Goal: Task Accomplishment & Management: Complete application form

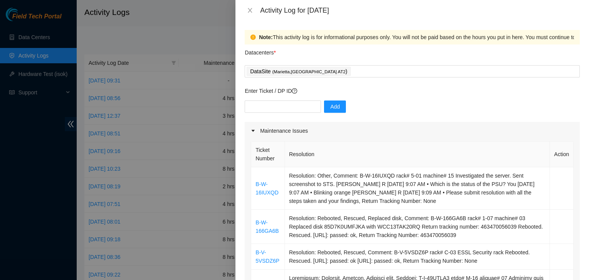
scroll to position [537, 0]
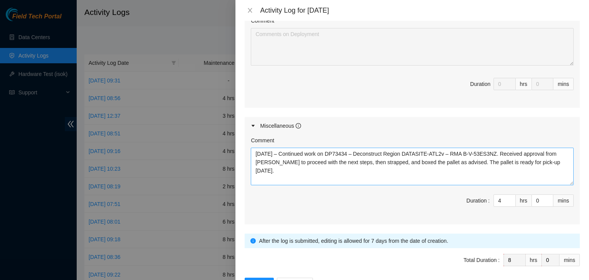
click at [471, 161] on textarea "[DATE] – Continued work on DP73434 – Deconstruct Region DATASITE-ATL2v – RMA B-…" at bounding box center [412, 167] width 323 height 38
click at [381, 169] on textarea "[DATE] – Continued work on DP73434 – Deconstruct Region DATASITE-ATL2v – RMA B-…" at bounding box center [412, 167] width 323 height 38
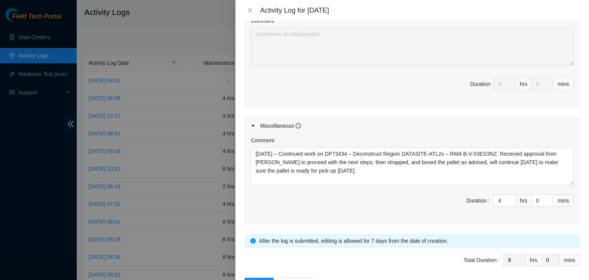
click at [577, 97] on div "Note: This activity log is for informational purposes only. You will not be pai…" at bounding box center [411, 150] width 353 height 259
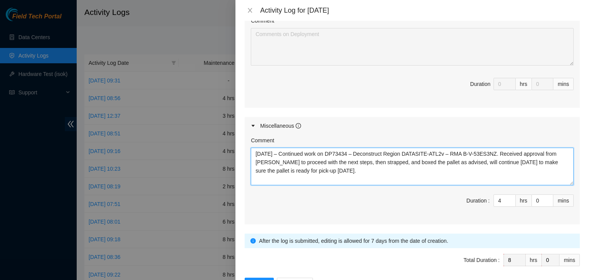
click at [409, 171] on textarea "[DATE] – Continued work on DP73434 – Deconstruct Region DATASITE-ATL2v – RMA B-…" at bounding box center [412, 167] width 323 height 38
paste textarea "and boxed the pallet as advised. Will continue [DATE] to en"
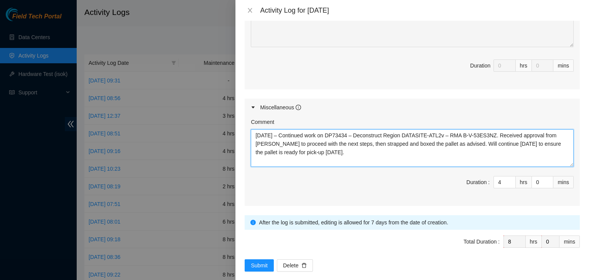
scroll to position [562, 0]
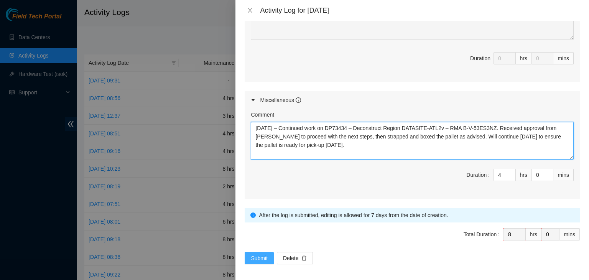
type textarea "[DATE] – Continued work on DP73434 – Deconstruct Region DATASITE-ATL2v – RMA B-…"
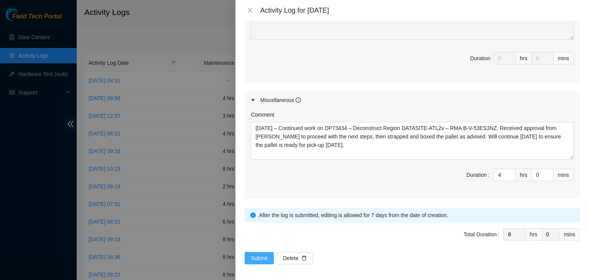
click at [258, 258] on span "Submit" at bounding box center [259, 258] width 17 height 8
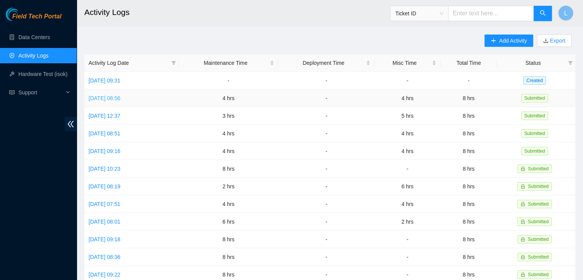
click at [120, 100] on link "[DATE] 08:56" at bounding box center [105, 98] width 32 height 6
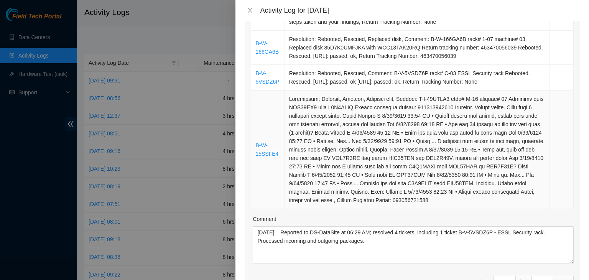
scroll to position [268, 0]
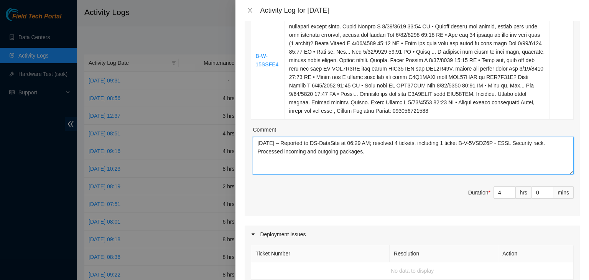
drag, startPoint x: 377, startPoint y: 164, endPoint x: 246, endPoint y: 145, distance: 132.8
click at [246, 145] on div "Ticket Number Resolution Action B-W-16IUXQD Resolution: Other, Comment: B-W-16I…" at bounding box center [412, 43] width 335 height 345
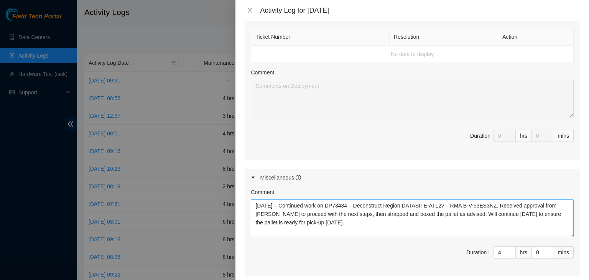
scroll to position [498, 0]
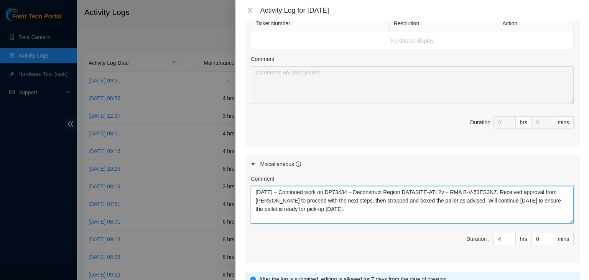
drag, startPoint x: 362, startPoint y: 210, endPoint x: 253, endPoint y: 186, distance: 111.7
click at [253, 186] on textarea "[DATE] – Continued work on DP73434 – Deconstruct Region DATASITE-ATL2v – RMA B-…" at bounding box center [412, 205] width 323 height 38
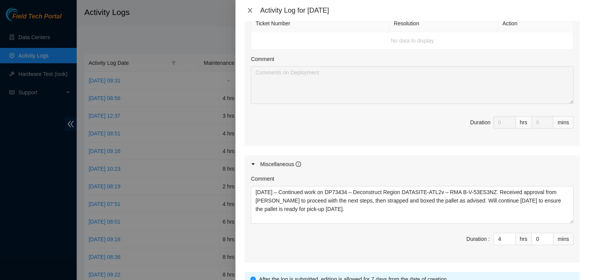
click at [253, 13] on button "Close" at bounding box center [250, 10] width 11 height 7
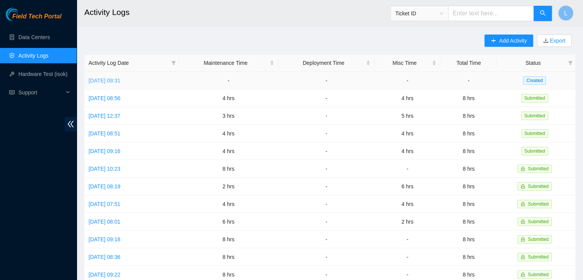
click at [120, 80] on link "[DATE] 09:31" at bounding box center [105, 80] width 32 height 6
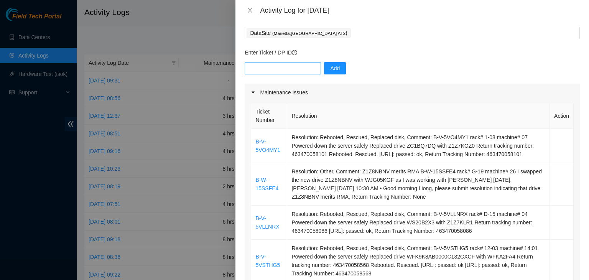
scroll to position [77, 0]
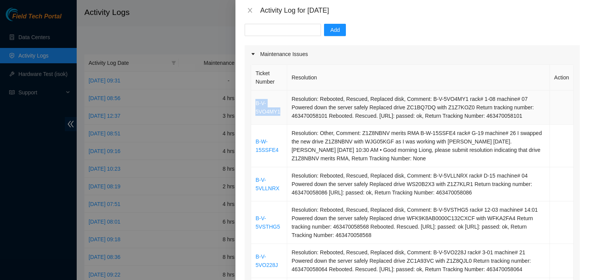
drag, startPoint x: 281, startPoint y: 111, endPoint x: 257, endPoint y: 107, distance: 24.1
click at [256, 107] on td "B-V-5VO4MY1" at bounding box center [269, 107] width 36 height 34
copy link "B-V-5VO4MY1"
click at [279, 32] on input "text" at bounding box center [283, 30] width 76 height 12
paste input "B-V-5VO4MY1"
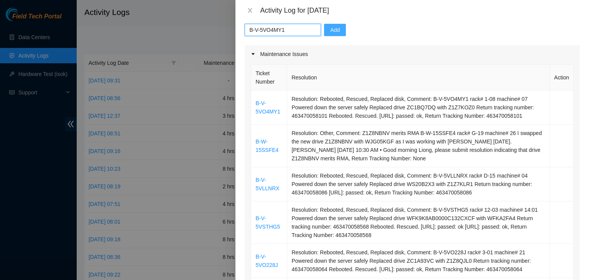
type input "B-V-5VO4MY1"
click at [330, 31] on span "Add" at bounding box center [335, 30] width 10 height 8
click at [256, 143] on link "B-W-15SSFE4" at bounding box center [266, 145] width 23 height 15
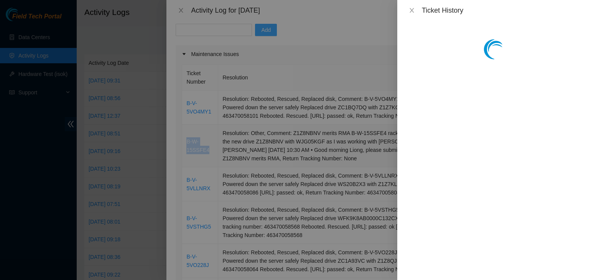
copy link "B-W-15SSFE4"
click at [409, 8] on icon "close" at bounding box center [412, 10] width 6 height 6
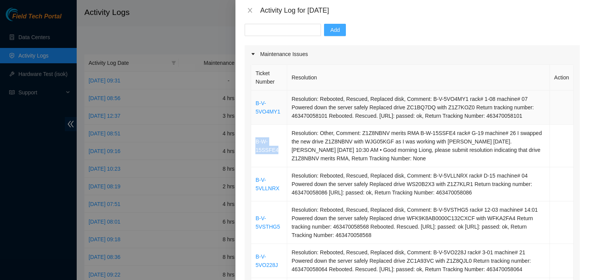
copy link "B-W-15SSFE4"
click at [271, 31] on input "text" at bounding box center [283, 30] width 76 height 12
paste input "B-W-15SSFE4"
type input "B-W-15SSFE4"
click at [330, 32] on span "Add" at bounding box center [335, 30] width 10 height 8
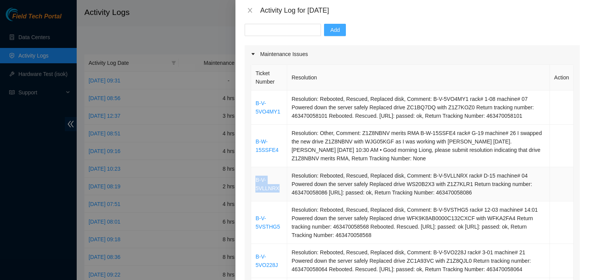
drag, startPoint x: 279, startPoint y: 190, endPoint x: 256, endPoint y: 181, distance: 25.1
click at [256, 181] on td "B-V-5VLLNRX" at bounding box center [269, 184] width 36 height 34
copy link "B-V-5VLLNRX"
click at [281, 29] on input "text" at bounding box center [283, 30] width 76 height 12
paste input "B-V-5VLLNRX"
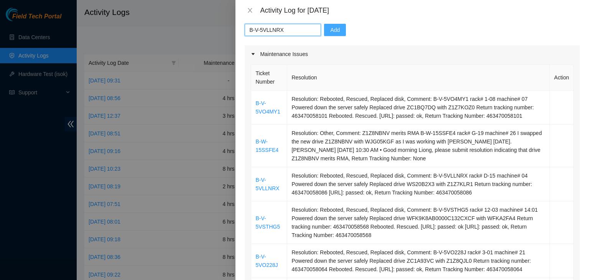
type input "B-V-5VLLNRX"
click at [331, 33] on span "Add" at bounding box center [335, 30] width 10 height 8
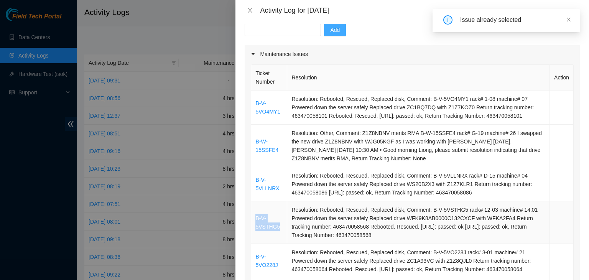
drag, startPoint x: 279, startPoint y: 226, endPoint x: 255, endPoint y: 221, distance: 24.7
click at [255, 221] on td "B-V-5VSTHG5" at bounding box center [269, 222] width 36 height 43
copy link "B-V-5VSTHG5"
click at [284, 31] on input "text" at bounding box center [283, 30] width 76 height 12
paste input "B-V-5VSTHG5"
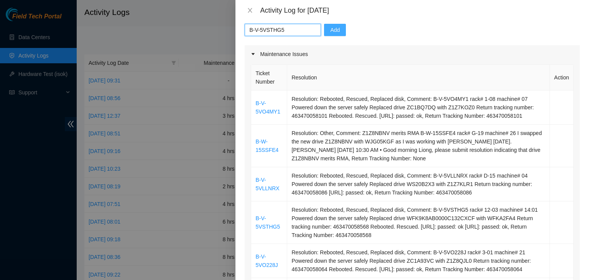
type input "B-V-5VSTHG5"
click at [330, 32] on span "Add" at bounding box center [335, 30] width 10 height 8
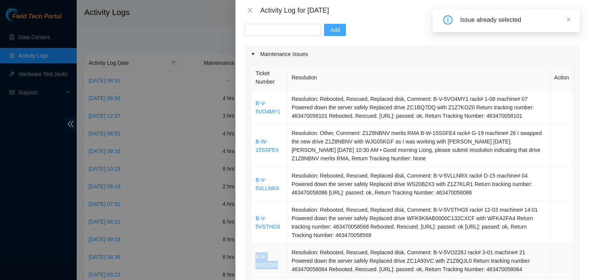
drag, startPoint x: 279, startPoint y: 265, endPoint x: 253, endPoint y: 258, distance: 26.6
click at [253, 258] on td "B-V-5VO228J" at bounding box center [269, 261] width 36 height 34
copy link "B-V-5VO228J"
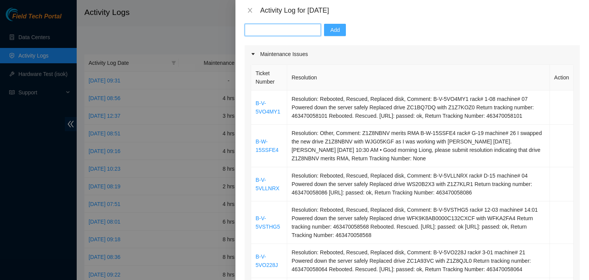
click at [285, 25] on input "text" at bounding box center [283, 30] width 76 height 12
paste input "B-V-5VO228J"
type input "B-V-5VO228J"
click at [330, 30] on span "Add" at bounding box center [335, 30] width 10 height 8
drag, startPoint x: 428, startPoint y: 99, endPoint x: 461, endPoint y: 97, distance: 33.0
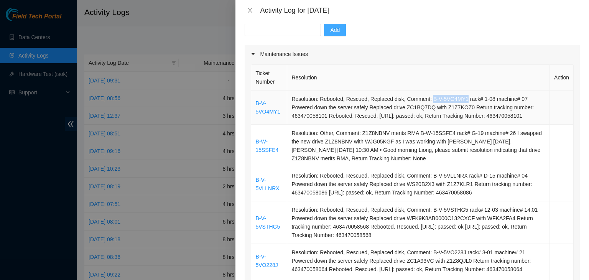
click at [461, 97] on td "Resolution: Rebooted, Rescued, Replaced disk, Comment: B-V-5VO4MY1 rack# 1-08 m…" at bounding box center [418, 107] width 263 height 34
copy td "B-V-5VO4MY1"
click at [300, 32] on input "text" at bounding box center [283, 30] width 76 height 12
paste input "B-V-5VO4MY1"
type input "B-V-5VO4MY1"
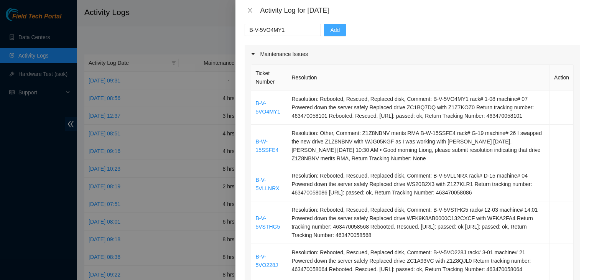
click at [330, 30] on span "Add" at bounding box center [335, 30] width 10 height 8
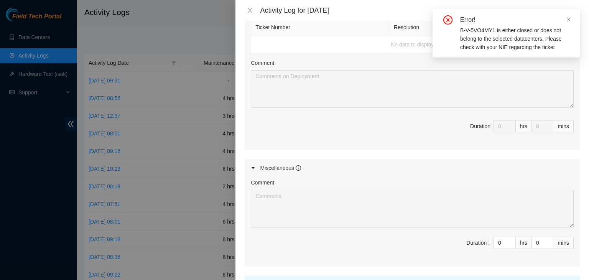
scroll to position [498, 0]
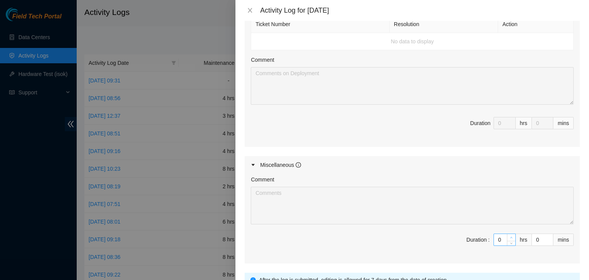
type input "1"
click at [509, 236] on span "up" at bounding box center [511, 237] width 5 height 5
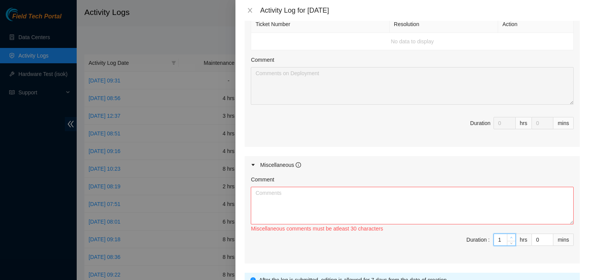
type input "2"
click at [509, 236] on span "up" at bounding box center [511, 237] width 5 height 5
type input "3"
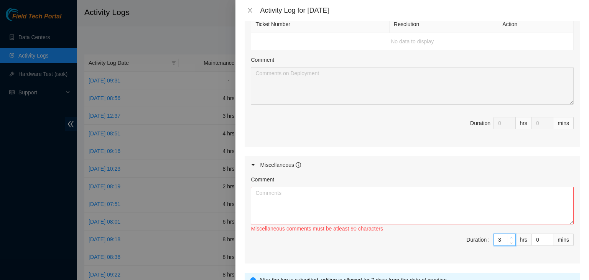
click at [509, 236] on span "up" at bounding box center [511, 237] width 5 height 5
type input "4"
click at [509, 236] on span "up" at bounding box center [511, 237] width 5 height 5
click at [313, 191] on textarea "Comment" at bounding box center [412, 206] width 323 height 38
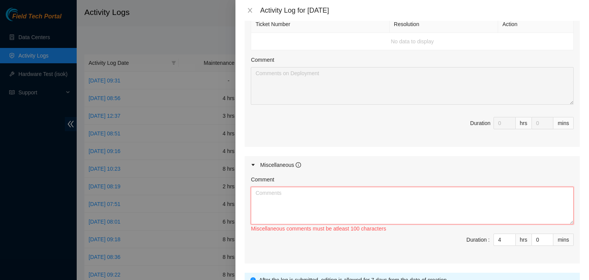
paste textarea "[DATE] – Continued work on DP73434 – Deconstruct Region DATASITE-ATL2v – RMA B-…"
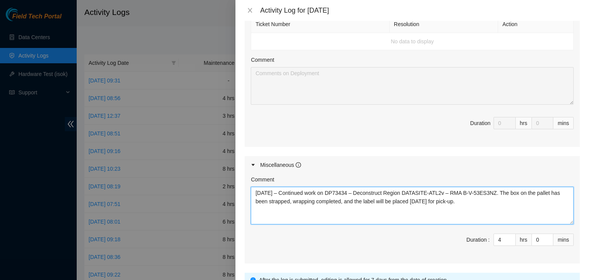
type textarea "[DATE] – Continued work on DP73434 – Deconstruct Region DATASITE-ATL2v – RMA B-…"
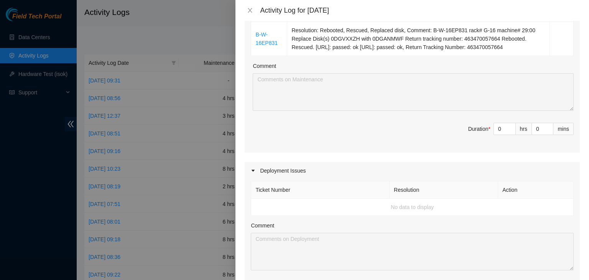
scroll to position [345, 0]
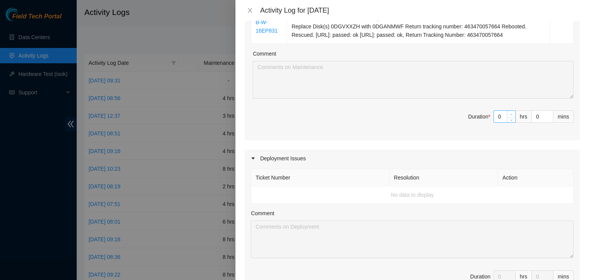
type input "1"
type input "5"
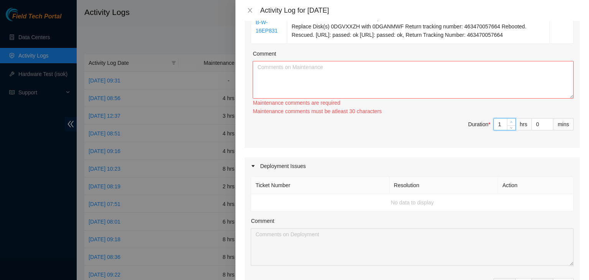
click at [509, 120] on span "up" at bounding box center [511, 122] width 5 height 5
type input "2"
type input "6"
click at [509, 120] on span "up" at bounding box center [511, 122] width 5 height 5
type input "3"
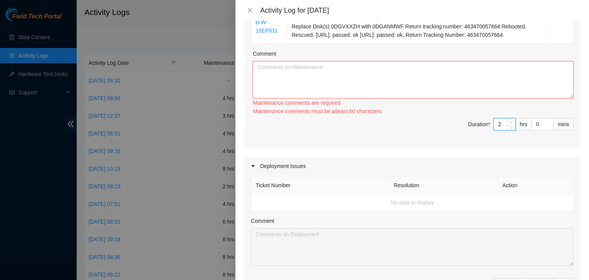
type input "7"
click at [509, 120] on span "up" at bounding box center [511, 122] width 5 height 5
type input "4"
type input "8"
click at [509, 120] on span "up" at bounding box center [511, 122] width 5 height 5
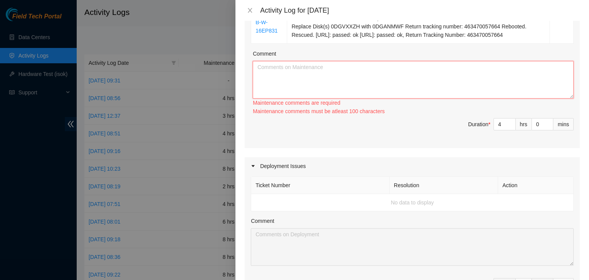
click at [453, 92] on textarea "Comment" at bounding box center [413, 80] width 321 height 38
paste textarea "[DATE] – Reported to DS-DataSite at 06:29 AM; resolved 4 tickets, including 1 t…"
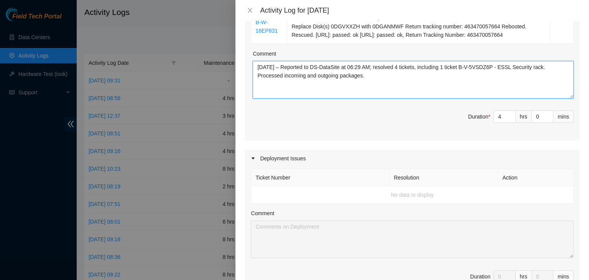
drag, startPoint x: 269, startPoint y: 64, endPoint x: 281, endPoint y: 64, distance: 11.5
click at [270, 64] on textarea "[DATE] – Reported to DS-DataSite at 06:29 AM; resolved 4 tickets, including 1 t…" at bounding box center [413, 80] width 321 height 38
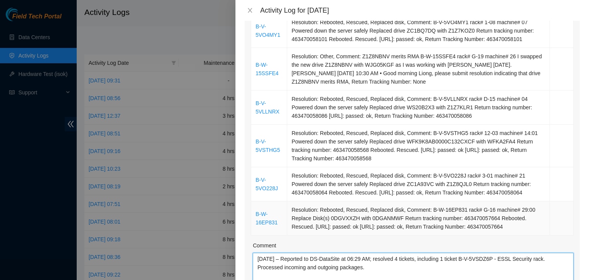
scroll to position [192, 0]
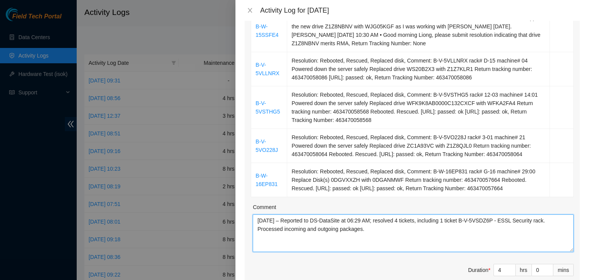
click at [404, 221] on textarea "[DATE] – Reported to DS-DataSite at 06:29 AM; resolved 4 tickets, including 1 t…" at bounding box center [413, 233] width 321 height 38
drag, startPoint x: 425, startPoint y: 220, endPoint x: 544, endPoint y: 219, distance: 119.2
click at [544, 219] on textarea "[DATE] – Reported to DS-DataSite at 06:29 AM; resolved 6 tickets, including 1 t…" at bounding box center [413, 233] width 321 height 38
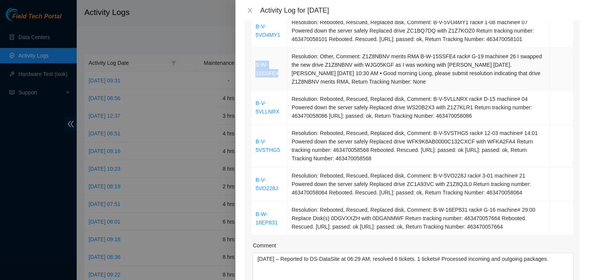
drag, startPoint x: 254, startPoint y: 64, endPoint x: 277, endPoint y: 72, distance: 23.6
click at [277, 72] on td "B-W-15SSFE4" at bounding box center [269, 69] width 36 height 43
copy link "B-W-15SSFE4"
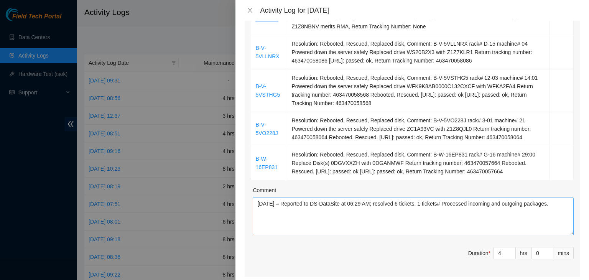
scroll to position [230, 0]
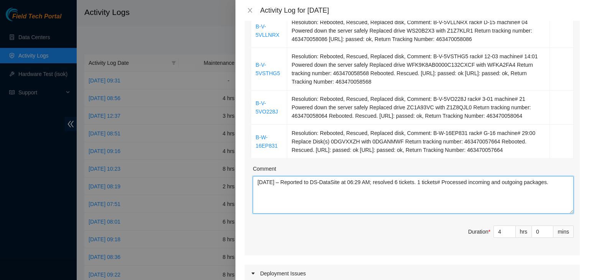
click at [425, 181] on textarea "[DATE] – Reported to DS-DataSite at 06:29 AM; resolved 6 tickets. 1 tickets# Pr…" at bounding box center [413, 195] width 321 height 38
paste textarea "B-W-15SSFE4"
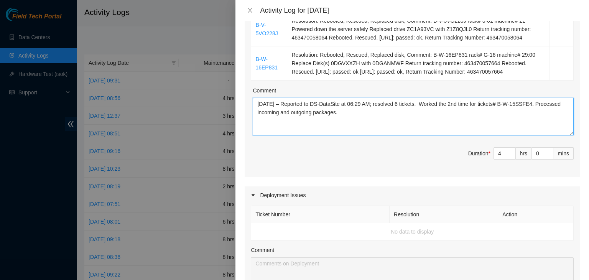
scroll to position [307, 0]
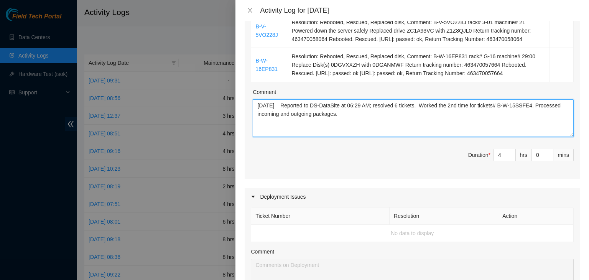
type textarea "[DATE] – Reported to DS-DataSite at 06:29 AM; resolved 6 tickets. Worked the 2n…"
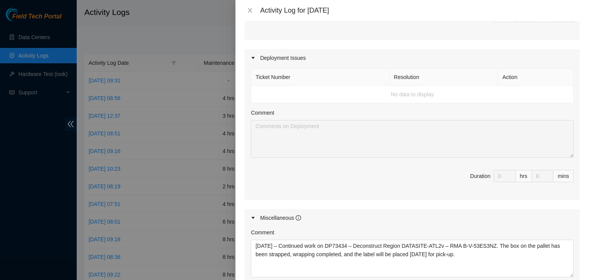
scroll to position [498, 0]
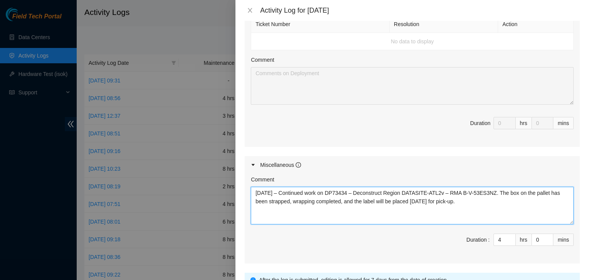
click at [399, 194] on textarea "[DATE] – Continued work on DP73434 – Deconstruct Region DATASITE-ATL2v – RMA B-…" at bounding box center [412, 206] width 323 height 38
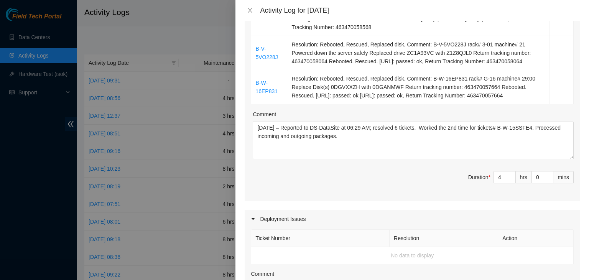
scroll to position [268, 0]
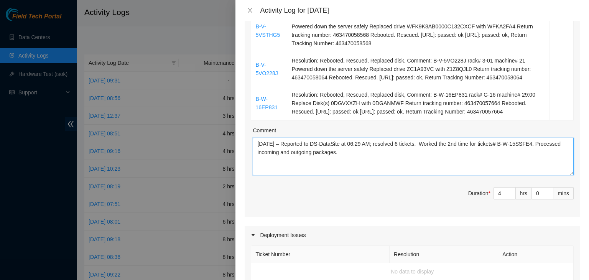
click at [379, 149] on textarea "[DATE] – Reported to DS-DataSite at 06:29 AM; resolved 6 tickets. Worked the 2n…" at bounding box center [413, 157] width 321 height 38
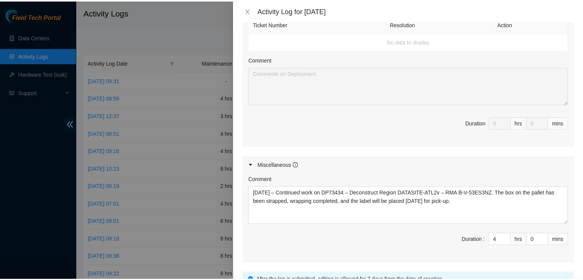
scroll to position [563, 0]
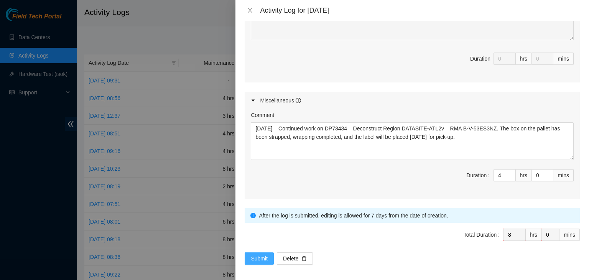
click at [255, 256] on span "Submit" at bounding box center [259, 258] width 17 height 8
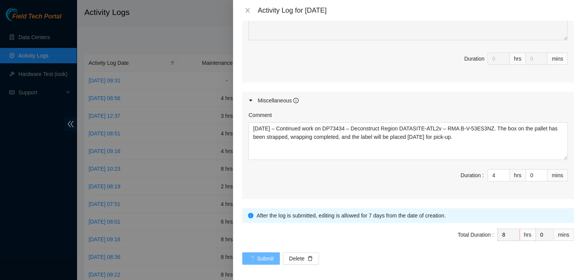
scroll to position [0, 0]
